Goal: Information Seeking & Learning: Learn about a topic

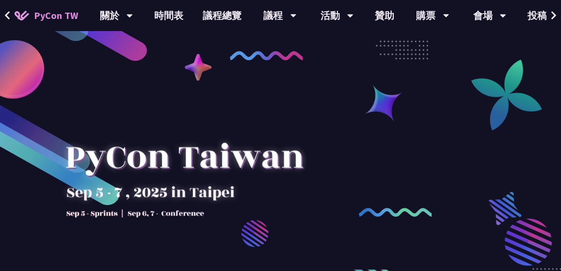
click at [281, 18] on div "議程" at bounding box center [280, 15] width 33 height 31
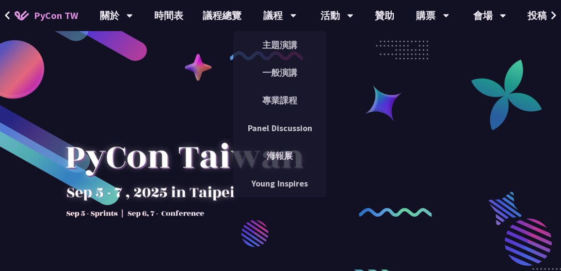
click at [173, 21] on link "時間表" at bounding box center [169, 15] width 49 height 31
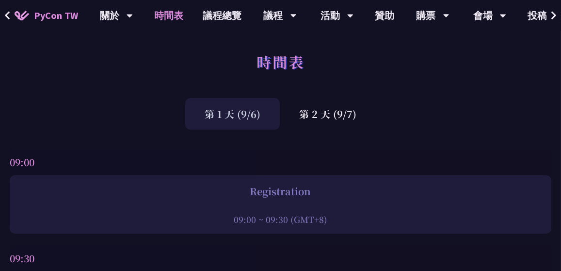
scroll to position [0, 0]
click at [342, 128] on div "第 2 天 (9/7)" at bounding box center [328, 115] width 96 height 32
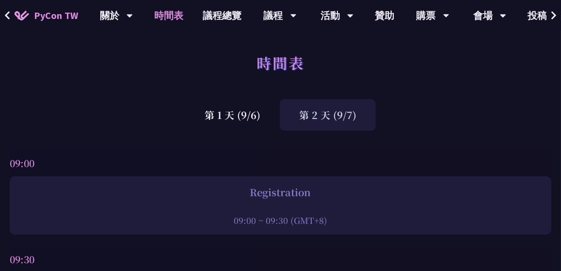
click at [342, 116] on div "第 2 天 (9/7)" at bounding box center [328, 115] width 96 height 32
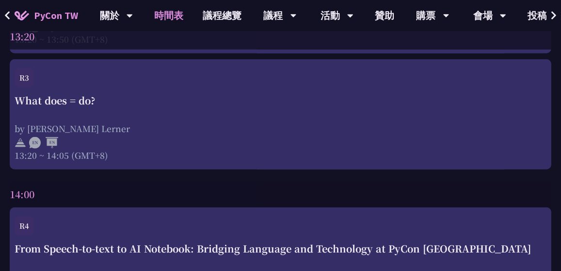
scroll to position [2292, 0]
click at [453, 135] on div "by [PERSON_NAME] Lerner" at bounding box center [281, 129] width 532 height 12
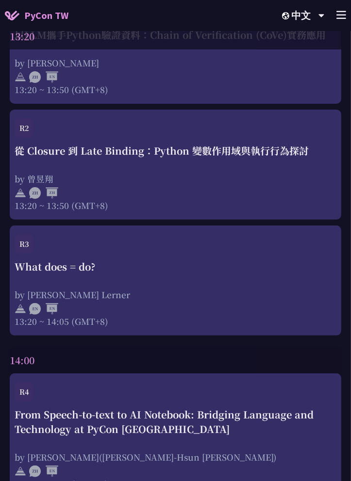
scroll to position [2197, 0]
click at [189, 270] on div "What does = do? by [PERSON_NAME] Lerner 13:20 ~ 14:05 (GMT+8)" at bounding box center [176, 293] width 322 height 68
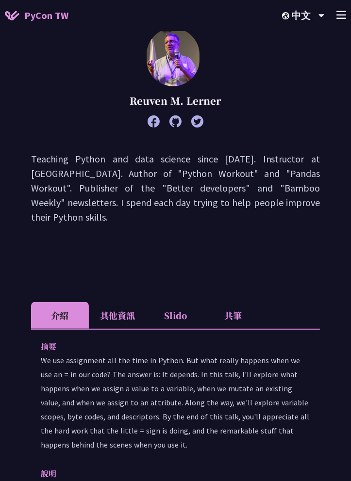
scroll to position [89, 0]
click at [176, 270] on li "Slido" at bounding box center [176, 315] width 58 height 27
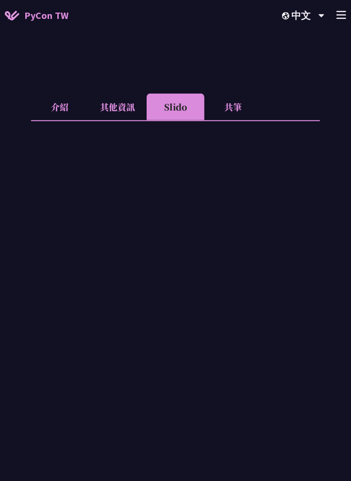
scroll to position [344, 0]
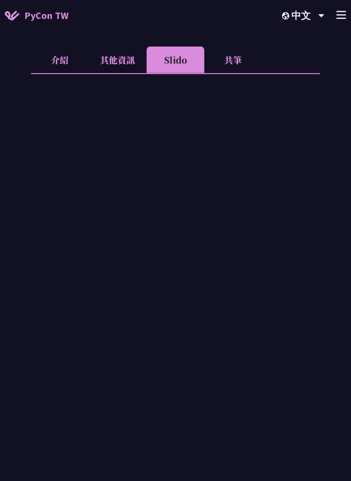
click at [260, 30] on div "PyCon TW 中文 EN 中文 +" at bounding box center [175, 15] width 351 height 31
click at [259, 38] on div "What does = do? [PERSON_NAME] Lerner Teaching Python and data science since [DA…" at bounding box center [175, 224] width 289 height 1038
click at [271, 26] on div "中文 EN 中文" at bounding box center [303, 15] width 67 height 31
click at [208, 17] on div "PyCon TW 中文 EN 中文 +" at bounding box center [175, 15] width 351 height 31
click at [240, 63] on li "共筆" at bounding box center [233, 60] width 58 height 27
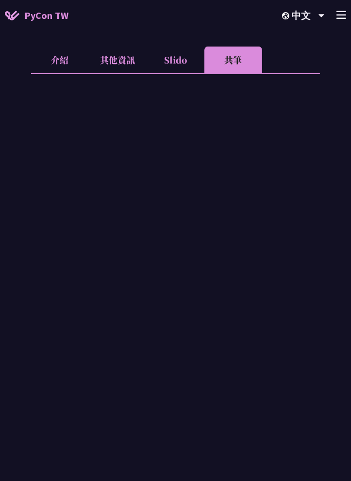
click at [172, 61] on li "Slido" at bounding box center [176, 60] width 58 height 27
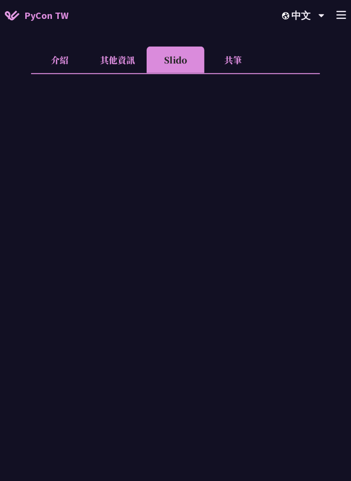
click at [123, 58] on li "其他資訊" at bounding box center [118, 60] width 58 height 27
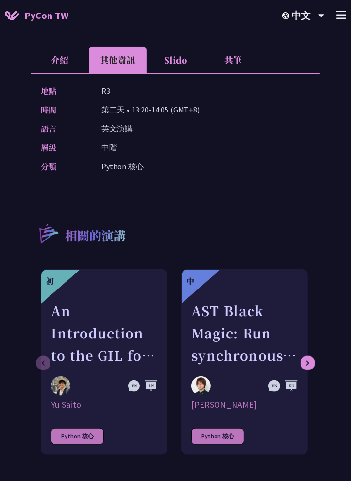
click at [65, 62] on li "介紹" at bounding box center [60, 60] width 58 height 27
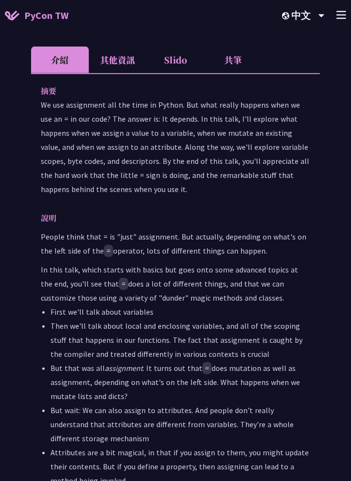
click at [119, 60] on li "其他資訊" at bounding box center [118, 60] width 58 height 27
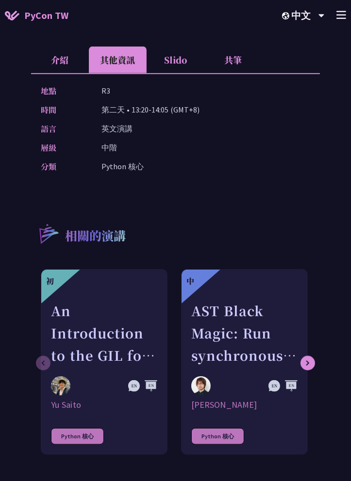
click at [180, 64] on li "Slido" at bounding box center [176, 60] width 58 height 27
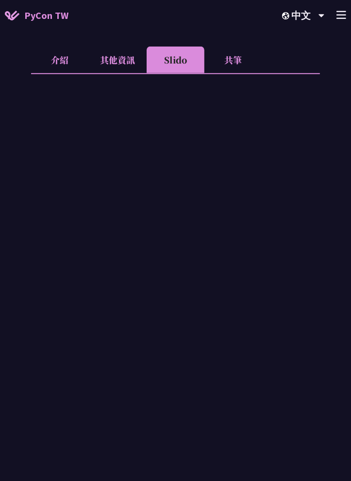
click at [240, 69] on li "共筆" at bounding box center [233, 60] width 58 height 27
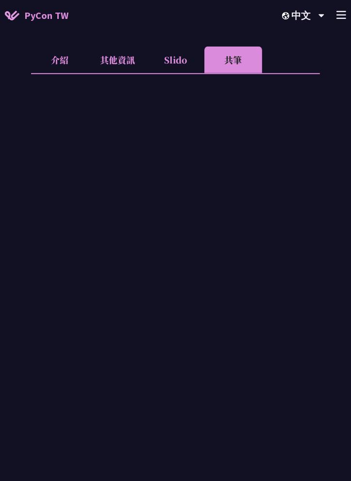
click at [175, 63] on li "Slido" at bounding box center [176, 60] width 58 height 27
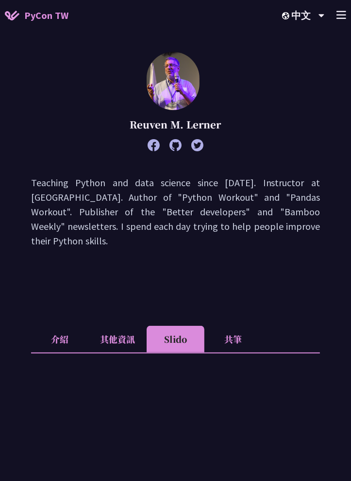
scroll to position [0, 0]
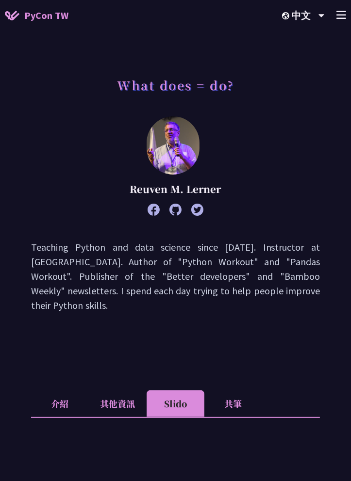
click at [38, 4] on link "PyCon TW" at bounding box center [37, 15] width 64 height 24
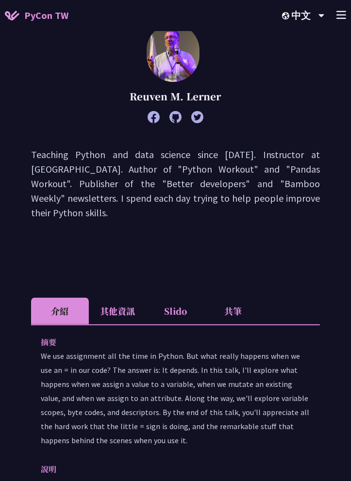
scroll to position [92, 0]
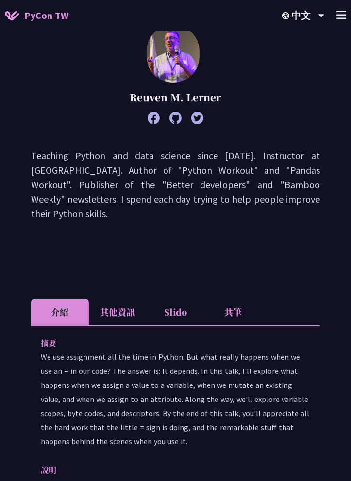
click at [341, 18] on line at bounding box center [341, 18] width 9 height 0
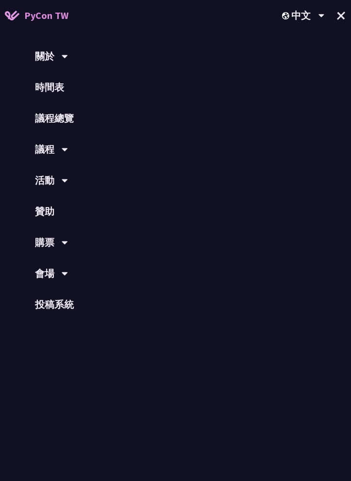
click at [50, 90] on link "時間表" at bounding box center [175, 87] width 351 height 31
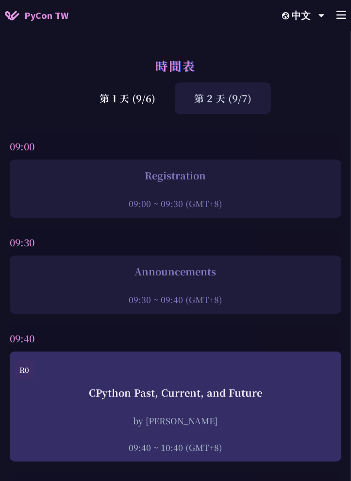
click at [223, 103] on div "第 2 天 (9/7)" at bounding box center [223, 98] width 96 height 32
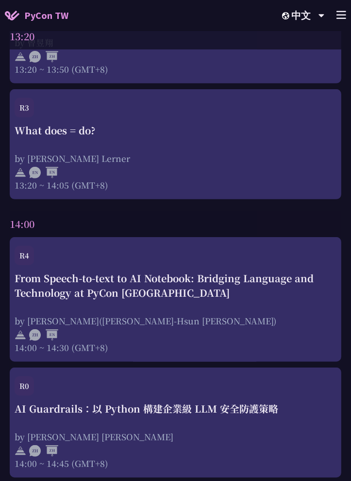
scroll to position [2332, 0]
click at [226, 135] on div "What does = do? by [PERSON_NAME] Lerner 13:20 ~ 14:05 (GMT+8)" at bounding box center [176, 158] width 322 height 68
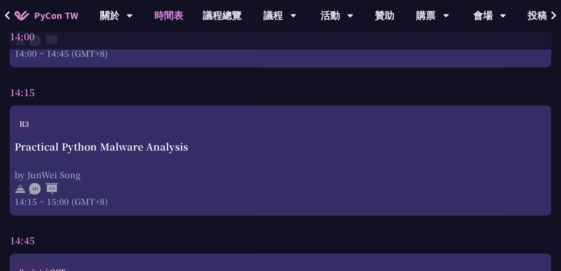
scroll to position [2876, 0]
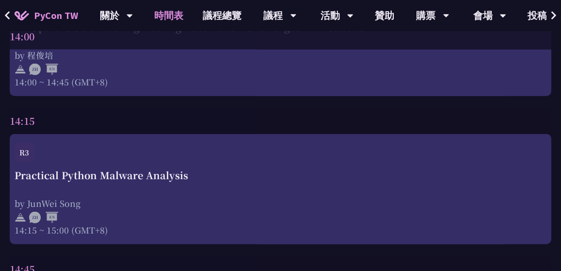
click at [337, 197] on div "Practical Python Malware Analysis by JunWei Song 14:15 ~ 15:00 (GMT+8)" at bounding box center [281, 202] width 532 height 68
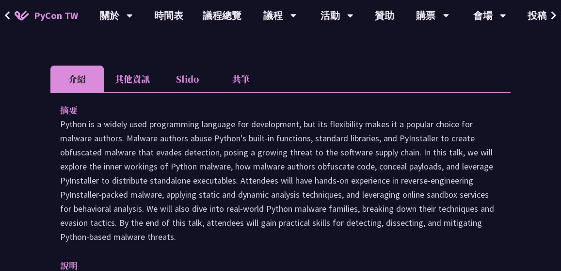
scroll to position [320, 0]
click at [193, 80] on li "Slido" at bounding box center [187, 78] width 53 height 27
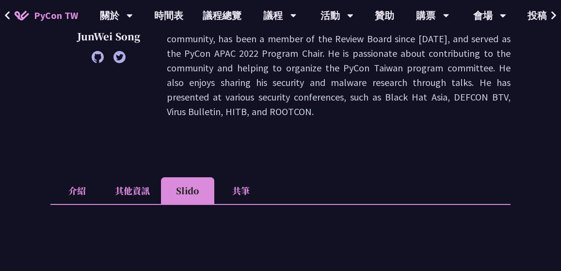
scroll to position [208, 0]
click at [177, 17] on link "時間表" at bounding box center [169, 15] width 49 height 31
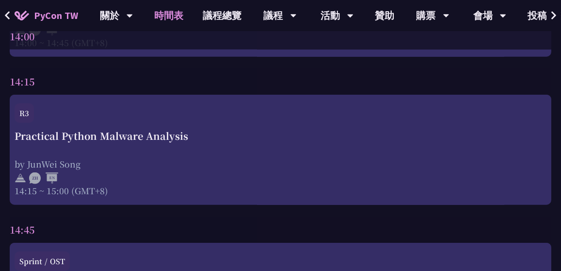
scroll to position [2916, 0]
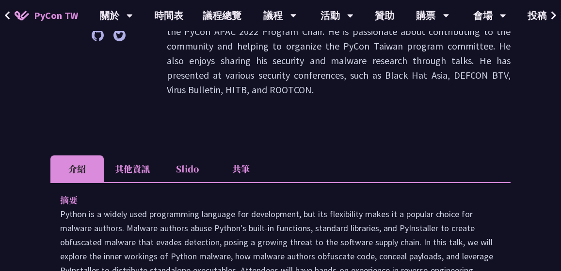
scroll to position [235, 0]
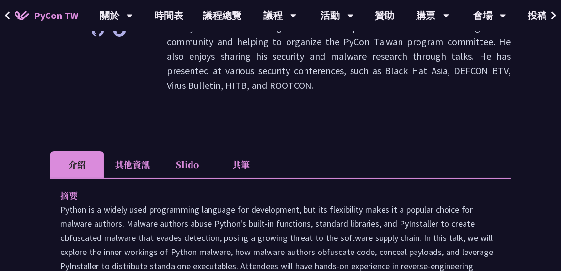
click at [130, 166] on li "其他資訊" at bounding box center [132, 164] width 57 height 27
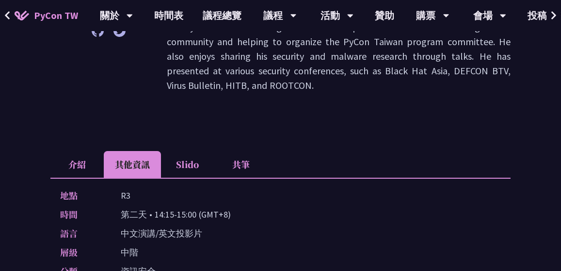
click at [82, 169] on li "介紹" at bounding box center [76, 164] width 53 height 27
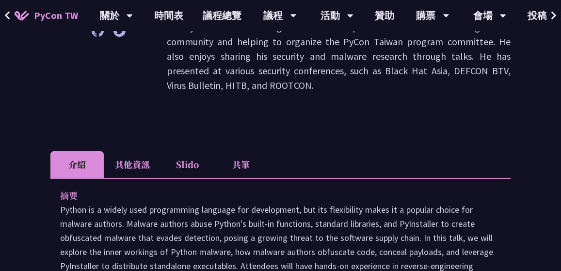
click at [189, 160] on li "Slido" at bounding box center [187, 164] width 53 height 27
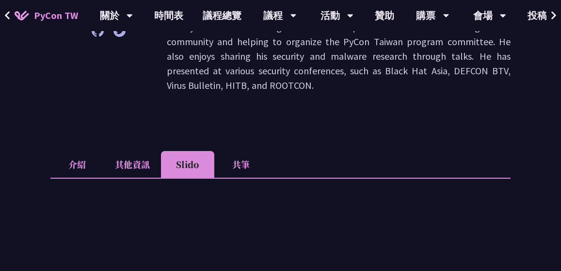
click at [248, 166] on li "共筆" at bounding box center [240, 164] width 53 height 27
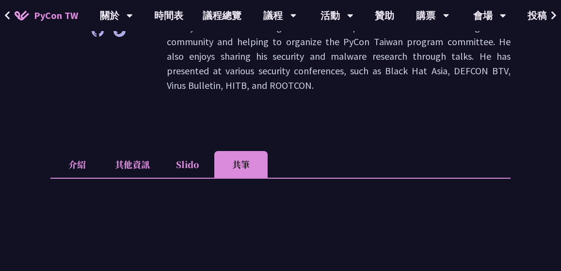
click at [189, 169] on li "Slido" at bounding box center [187, 164] width 53 height 27
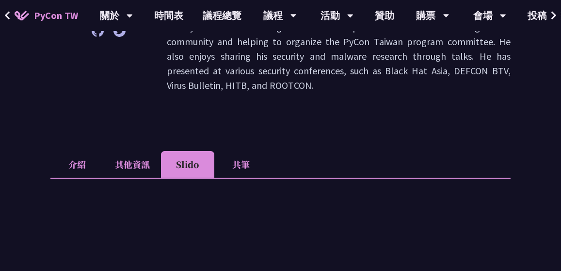
click at [131, 160] on li "其他資訊" at bounding box center [132, 164] width 57 height 27
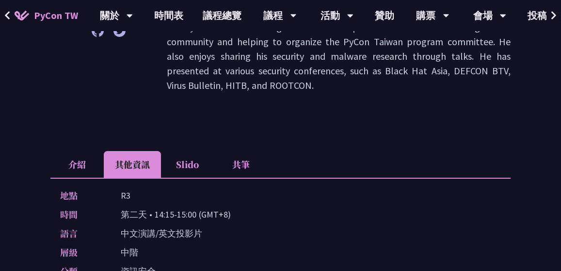
click at [77, 164] on li "介紹" at bounding box center [76, 164] width 53 height 27
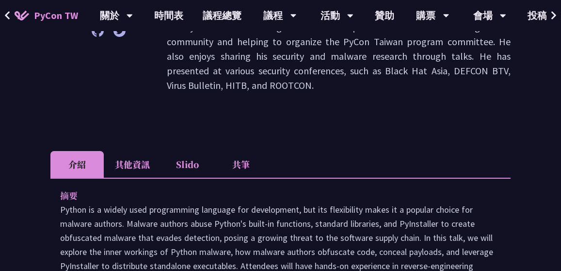
click at [194, 163] on li "Slido" at bounding box center [187, 164] width 53 height 27
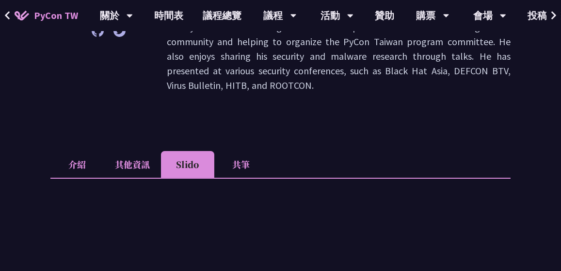
click at [254, 162] on li "共筆" at bounding box center [240, 164] width 53 height 27
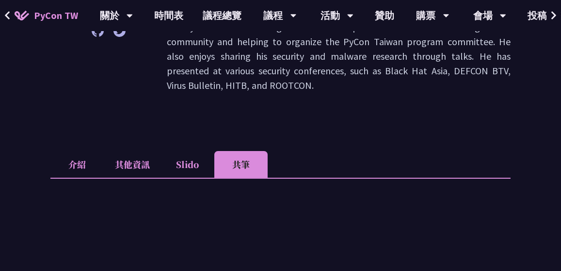
click at [188, 161] on li "Slido" at bounding box center [187, 164] width 53 height 27
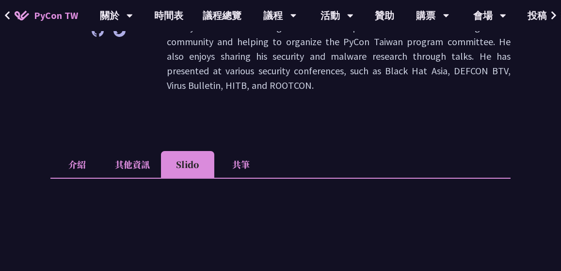
click at [144, 161] on li "其他資訊" at bounding box center [132, 164] width 57 height 27
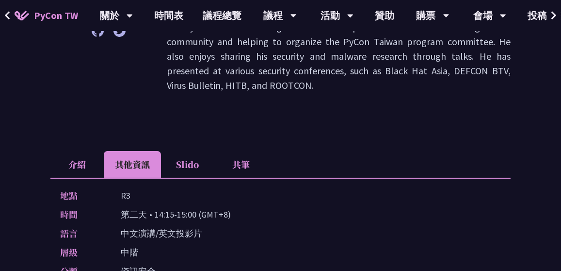
click at [71, 162] on li "介紹" at bounding box center [76, 164] width 53 height 27
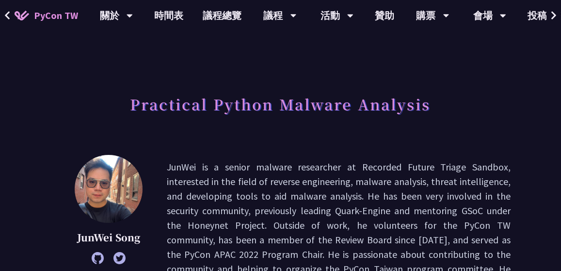
scroll to position [0, 0]
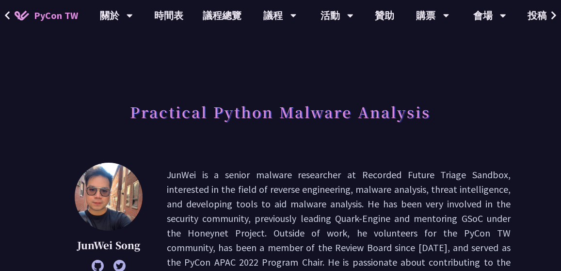
click at [176, 21] on link "時間表" at bounding box center [169, 15] width 49 height 31
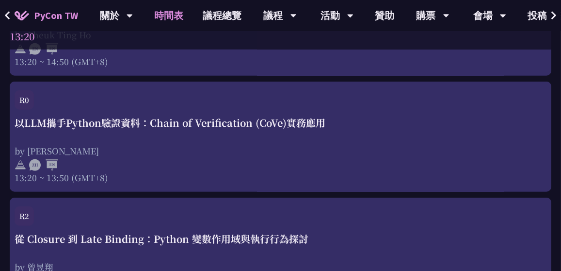
scroll to position [2024, 0]
